Goal: Navigation & Orientation: Find specific page/section

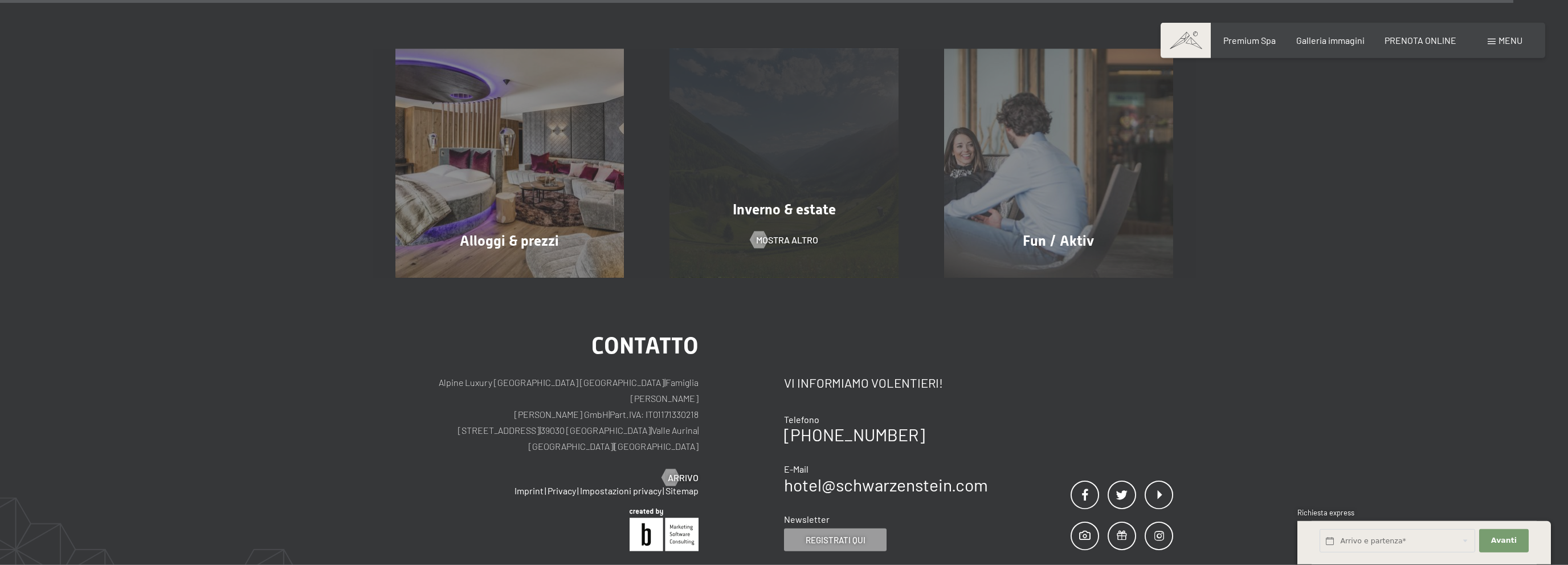
scroll to position [6678, 0]
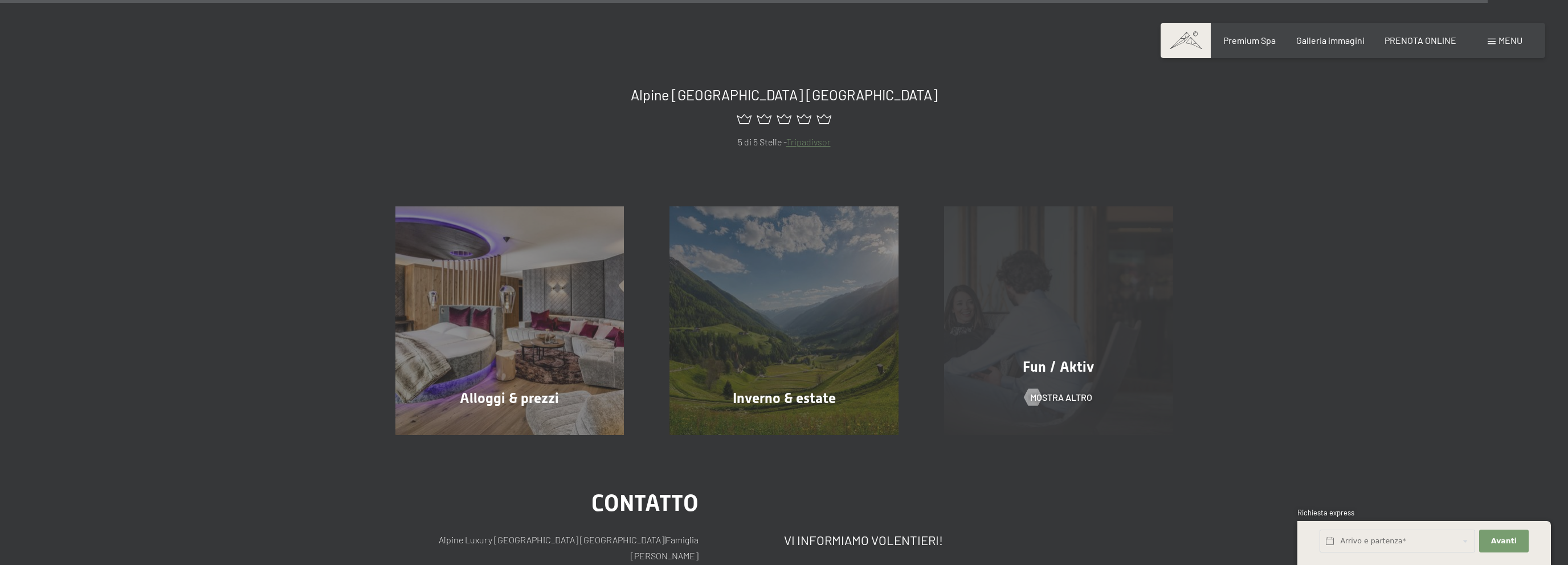
click at [1045, 281] on div "Fun / Aktiv mostra altro" at bounding box center [1059, 321] width 275 height 229
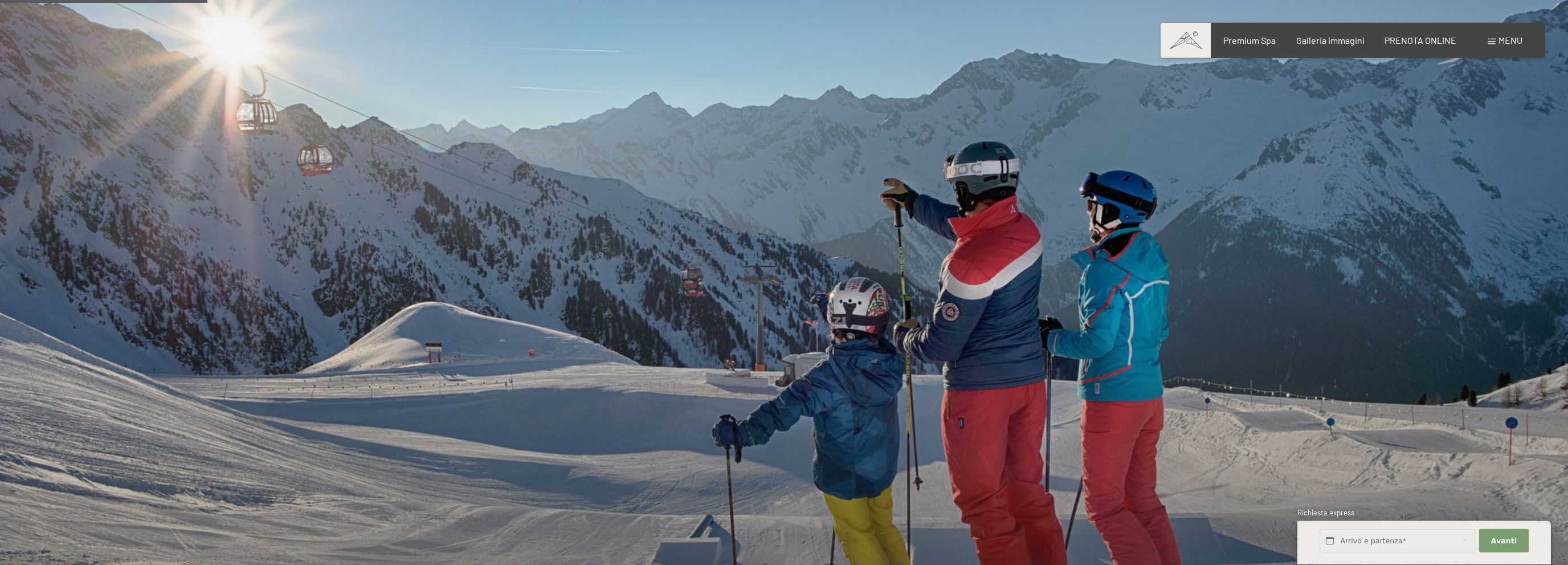
scroll to position [903, 0]
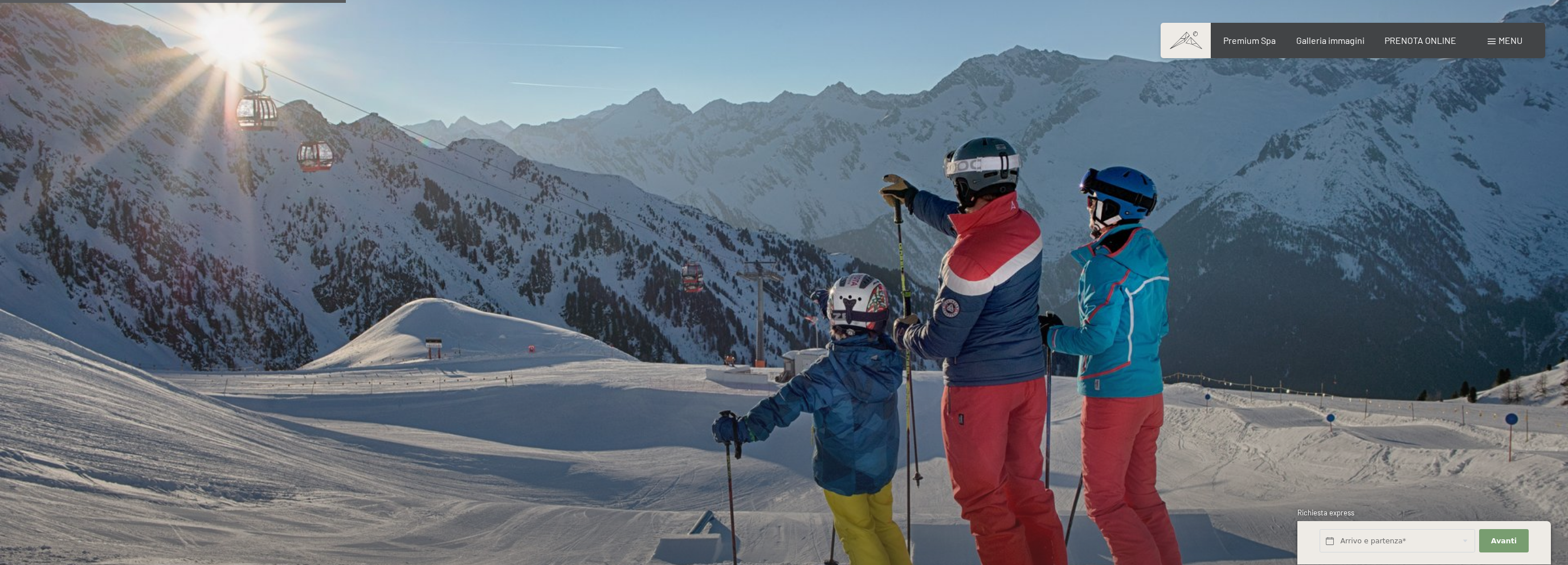
click at [998, 221] on div at bounding box center [1176, 327] width 784 height 672
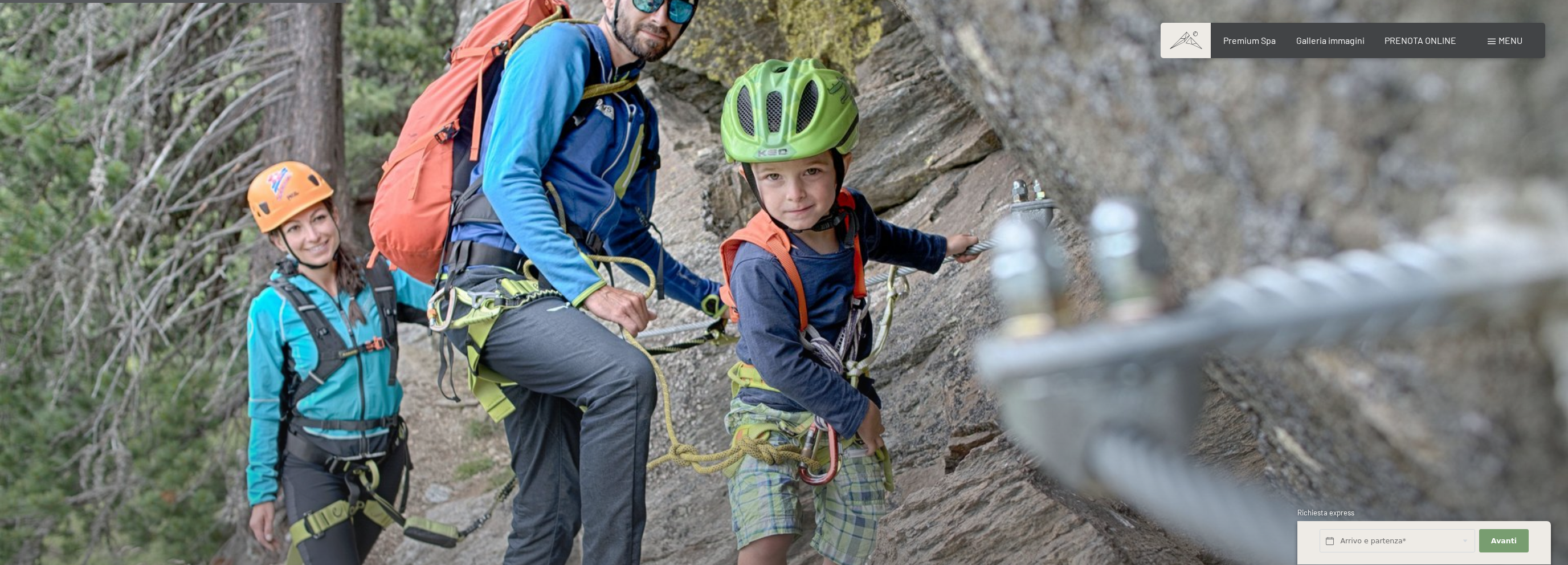
click at [1015, 253] on div at bounding box center [1176, 327] width 784 height 672
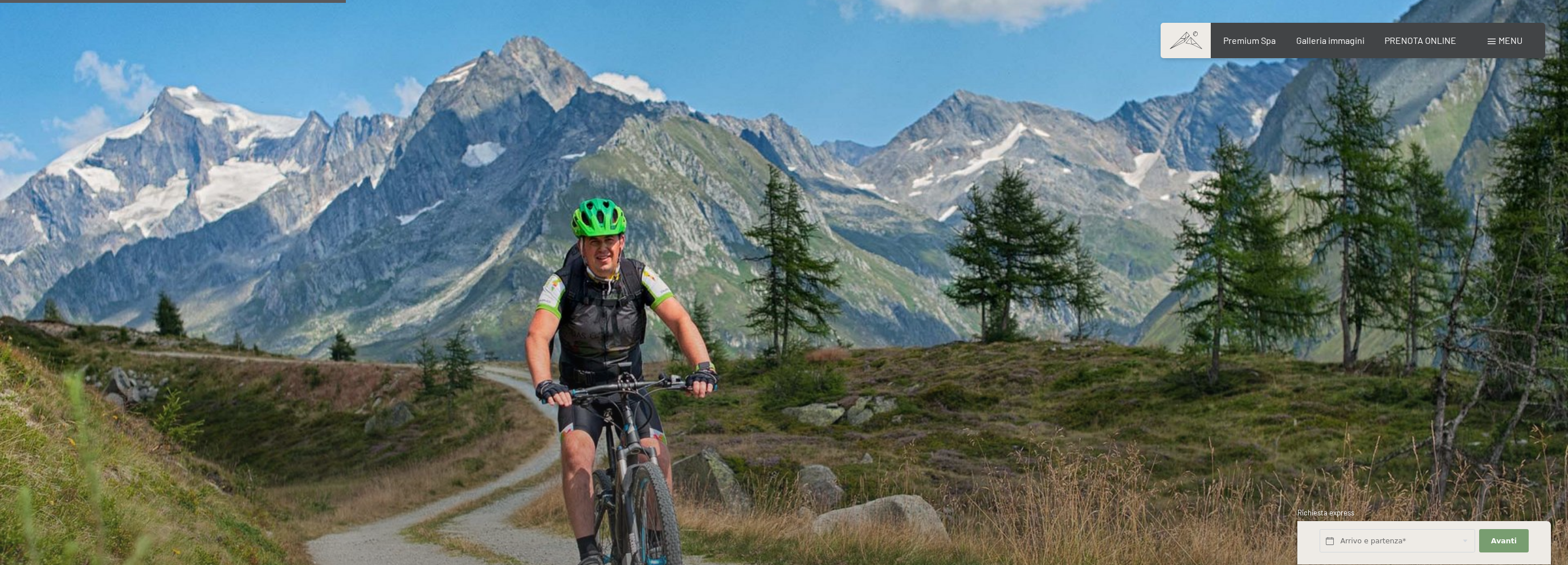
click at [1015, 253] on div at bounding box center [1176, 327] width 784 height 672
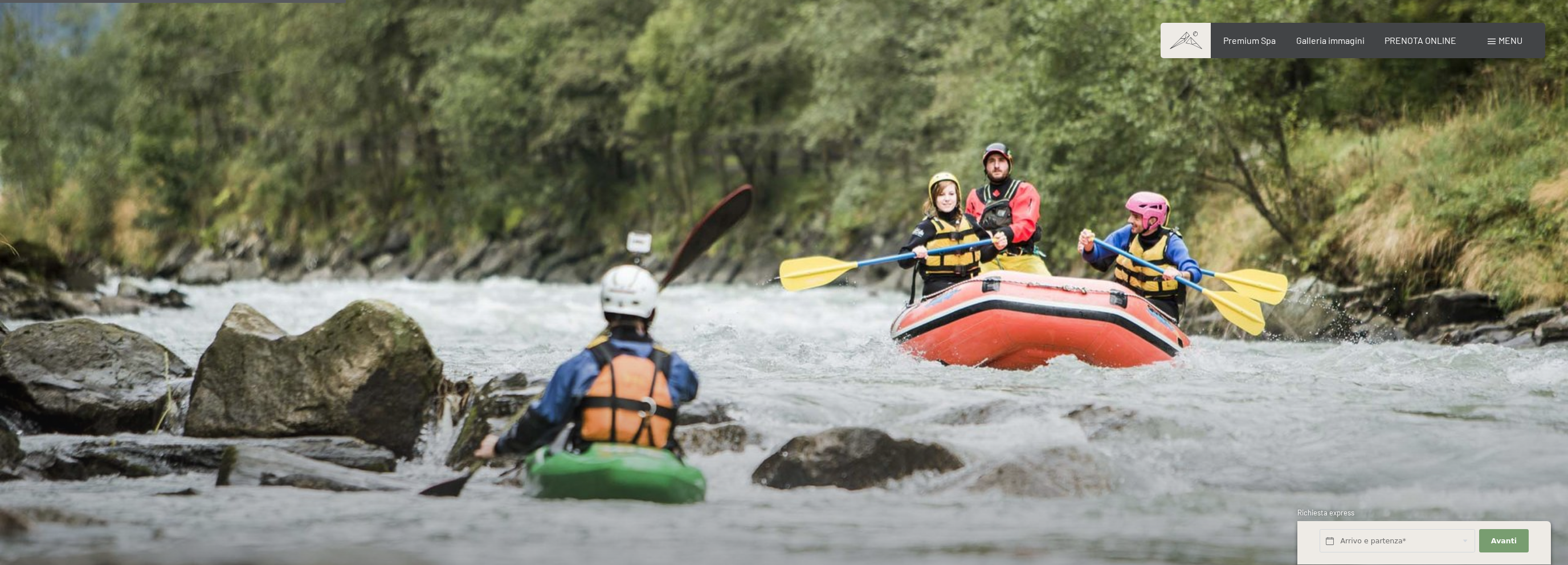
click at [1015, 253] on div at bounding box center [1176, 327] width 784 height 672
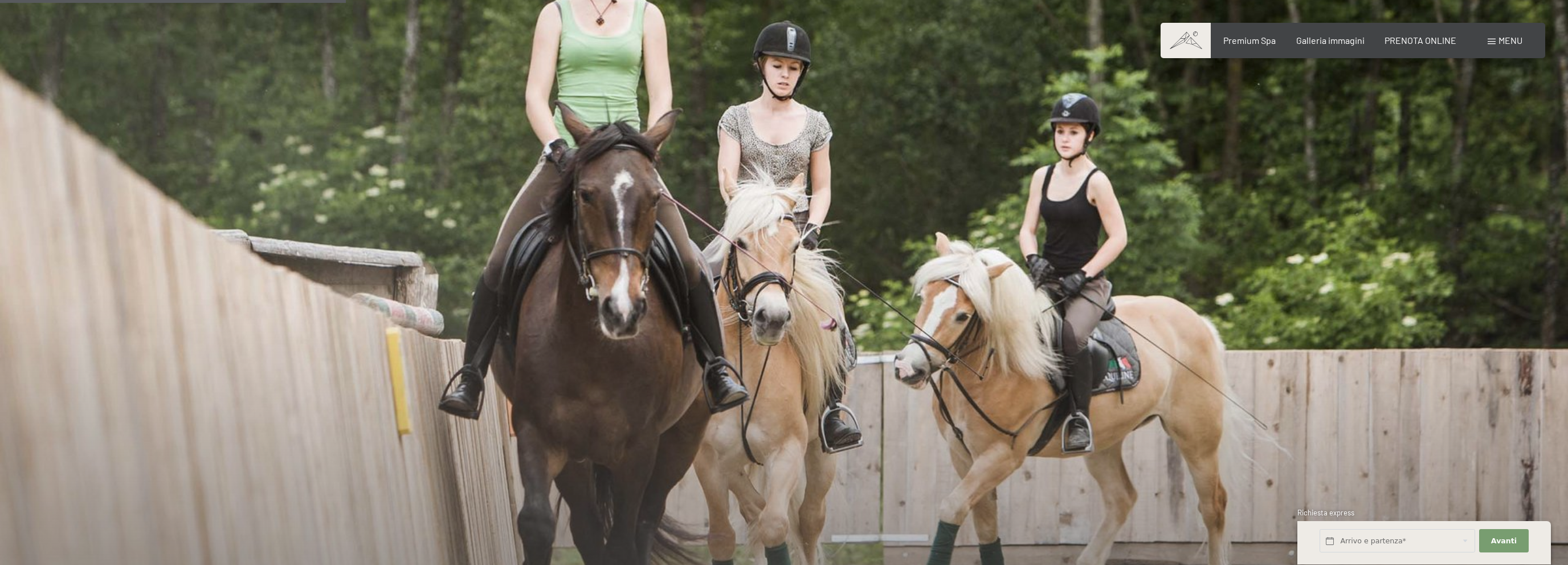
click at [1015, 253] on div at bounding box center [1176, 327] width 784 height 672
